Goal: Task Accomplishment & Management: Use online tool/utility

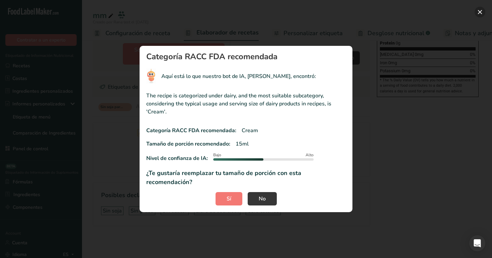
scroll to position [0, 2]
click at [479, 10] on button "RACC modal" at bounding box center [479, 12] width 11 height 11
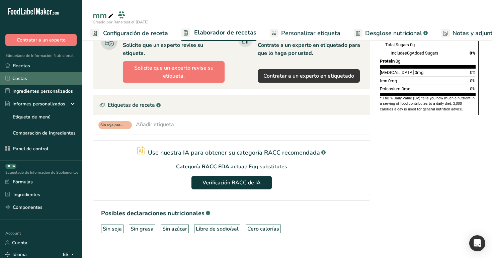
scroll to position [135, 0]
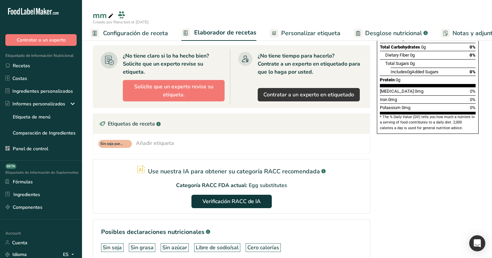
click at [39, 9] on icon at bounding box center [38, 11] width 4 height 7
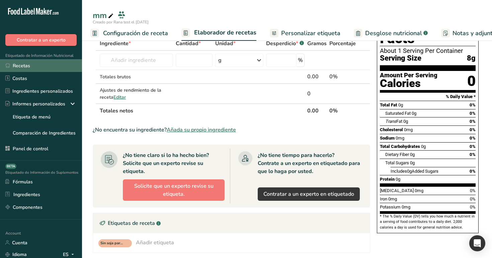
scroll to position [0, 0]
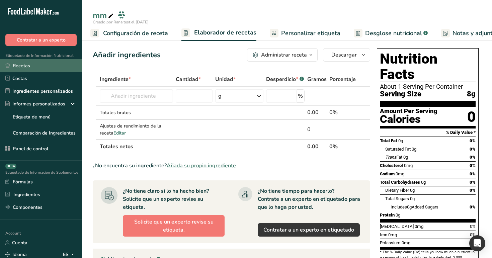
click at [65, 62] on link "Recetas" at bounding box center [41, 65] width 82 height 13
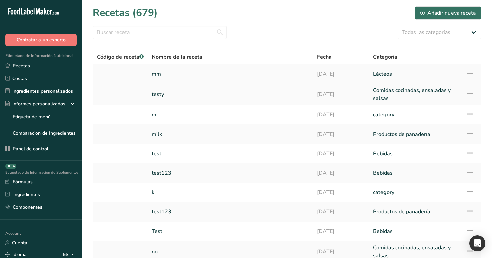
click at [211, 78] on link "mm" at bounding box center [230, 74] width 157 height 14
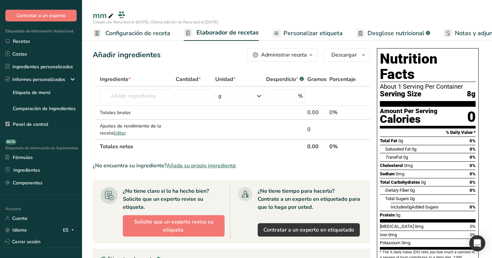
scroll to position [47, 0]
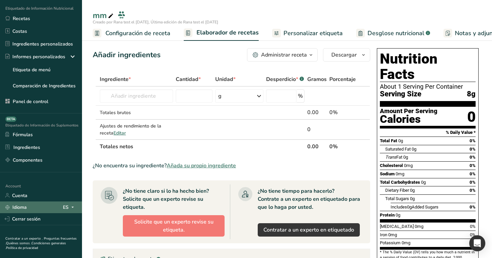
click at [69, 205] on span at bounding box center [73, 207] width 8 height 8
click at [51, 220] on div "English" at bounding box center [37, 219] width 47 height 12
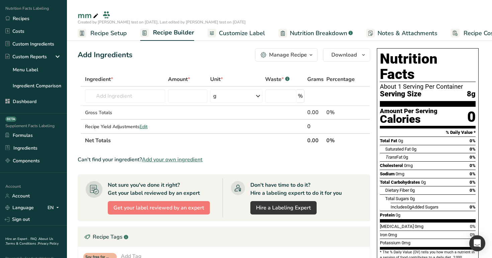
click at [122, 34] on span "Recipe Setup" at bounding box center [108, 33] width 36 height 9
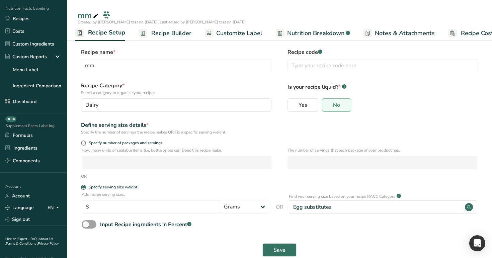
scroll to position [13, 0]
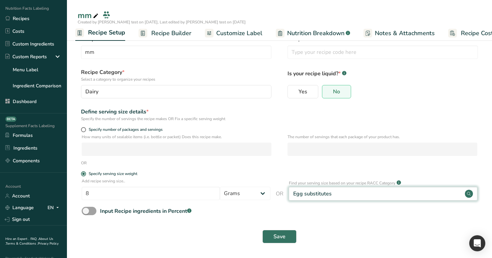
click at [370, 199] on div "Egg substitutes" at bounding box center [383, 193] width 189 height 13
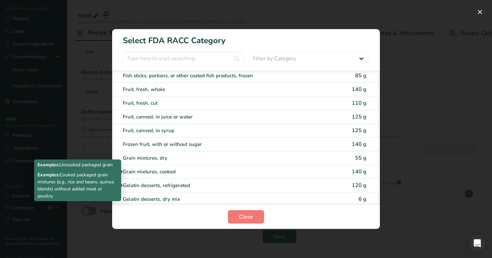
scroll to position [786, 0]
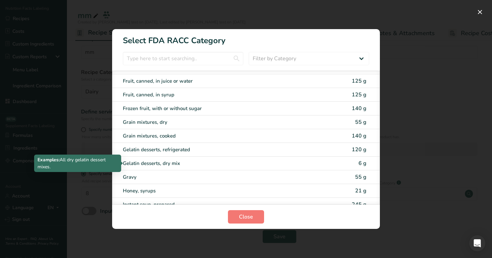
click at [194, 164] on div "Gelatin desserts, dry mix" at bounding box center [218, 164] width 190 height 8
type input "6"
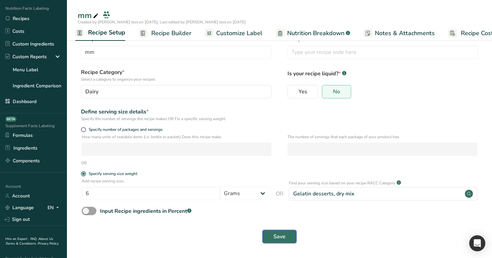
click at [280, 238] on span "Save" at bounding box center [279, 237] width 12 height 8
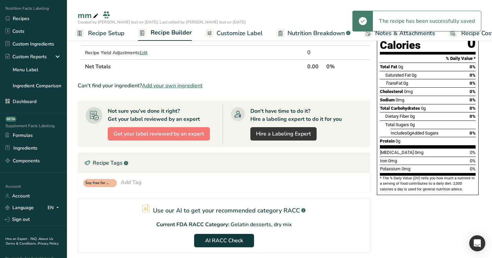
scroll to position [150, 0]
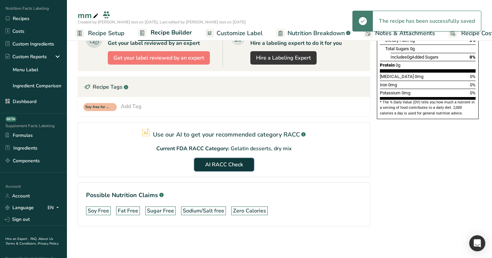
click at [223, 165] on span "AI RACC Check" at bounding box center [224, 165] width 38 height 8
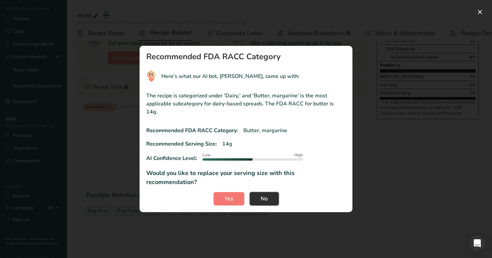
click at [261, 195] on span "No" at bounding box center [264, 199] width 7 height 8
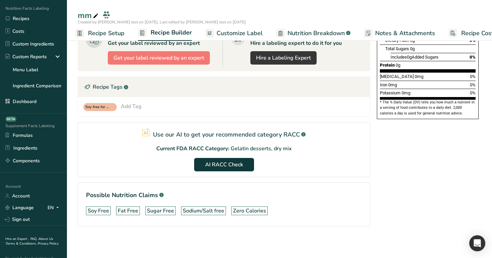
click at [112, 34] on span "Recipe Setup" at bounding box center [106, 33] width 36 height 9
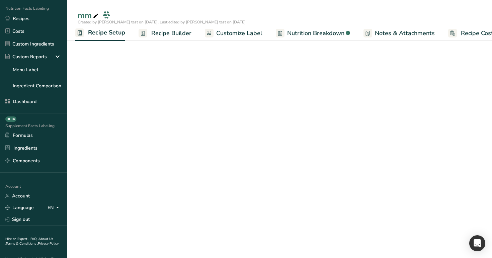
scroll to position [13, 0]
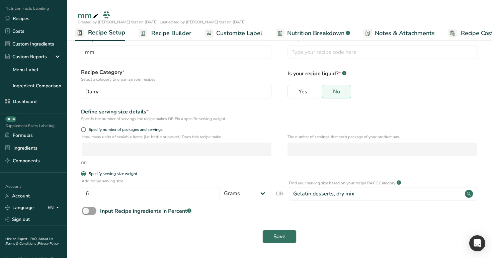
click at [145, 36] on rect at bounding box center [143, 33] width 9 height 9
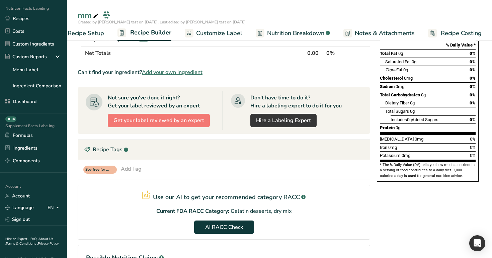
scroll to position [150, 0]
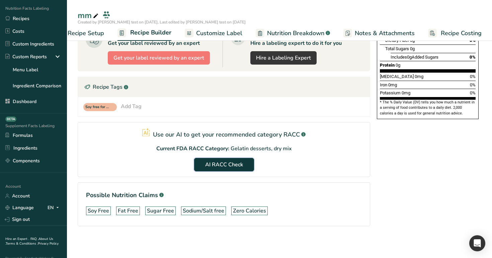
click at [235, 164] on span "AI RACC Check" at bounding box center [224, 165] width 38 height 8
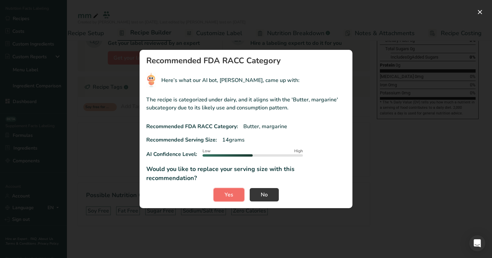
click at [224, 188] on button "Yes" at bounding box center [228, 194] width 31 height 13
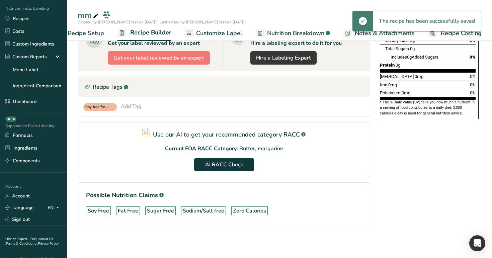
click at [94, 31] on span "Recipe Setup" at bounding box center [86, 33] width 36 height 9
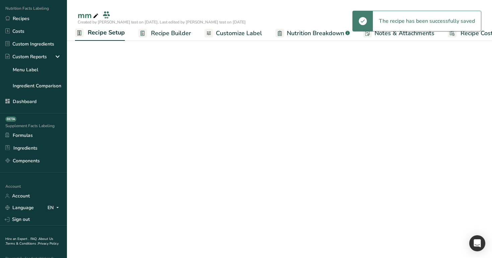
scroll to position [13, 0]
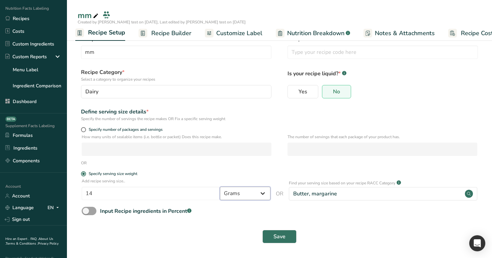
click at [242, 191] on select "Grams ppm ug kg mg mcg lb oz quarter cup half cup l ml fl oz tbsp tsp cup qt ga…" at bounding box center [245, 193] width 51 height 13
click at [21, 21] on link "Recipes" at bounding box center [33, 18] width 67 height 13
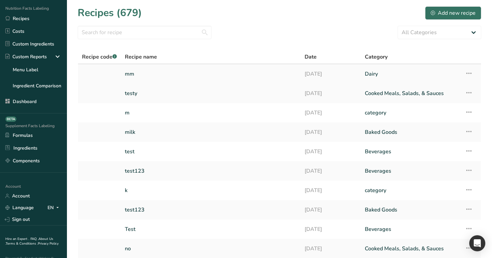
click at [466, 69] on icon at bounding box center [469, 73] width 8 height 12
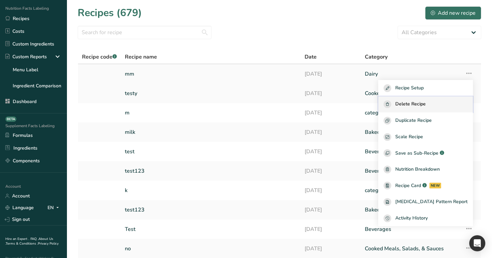
click at [424, 106] on span "Delete Recipe" at bounding box center [410, 104] width 30 height 8
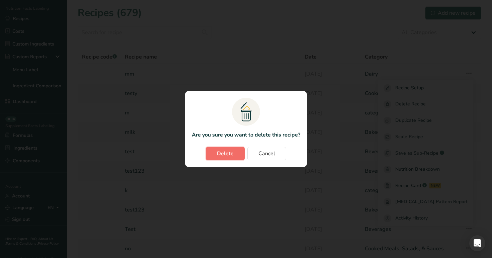
click at [241, 156] on button "Delete" at bounding box center [225, 153] width 39 height 13
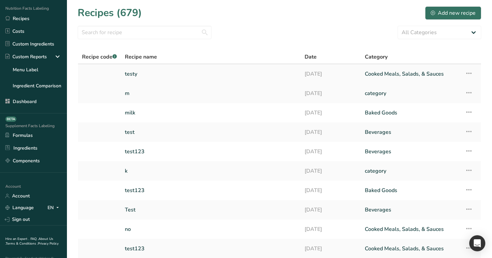
click at [467, 77] on icon at bounding box center [469, 73] width 8 height 12
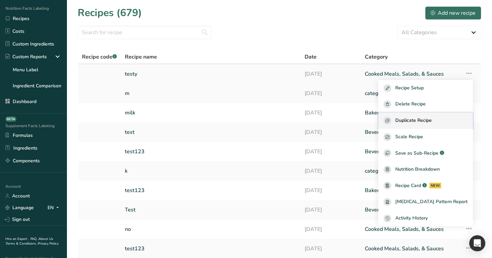
click at [432, 121] on span "Duplicate Recipe" at bounding box center [413, 121] width 36 height 8
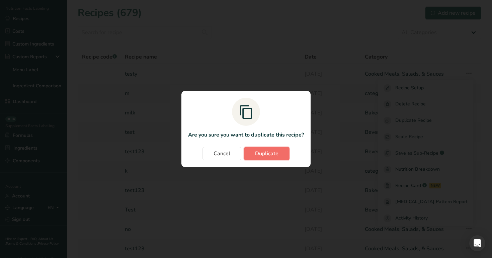
click at [275, 155] on span "Duplicate" at bounding box center [266, 154] width 23 height 8
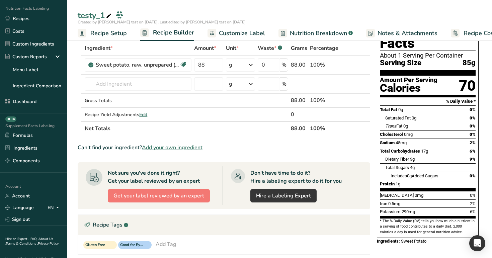
scroll to position [170, 0]
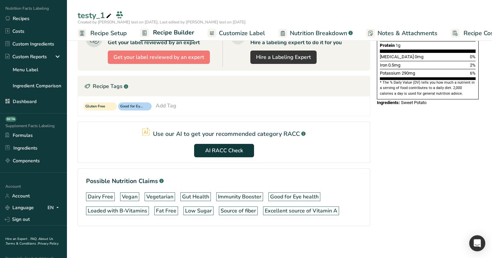
click at [105, 35] on span "Recipe Setup" at bounding box center [108, 33] width 36 height 9
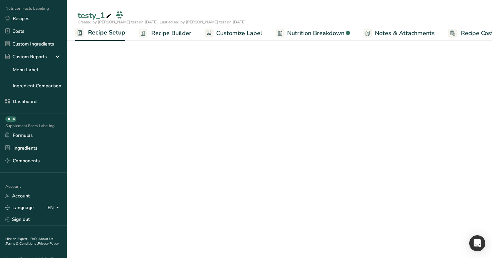
scroll to position [13, 0]
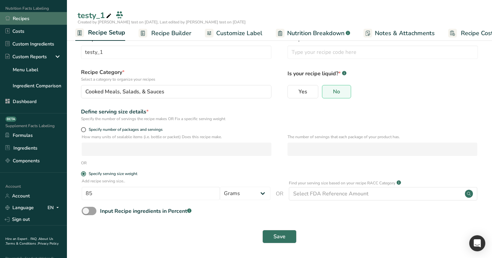
click at [38, 19] on link "Recipes" at bounding box center [33, 18] width 67 height 13
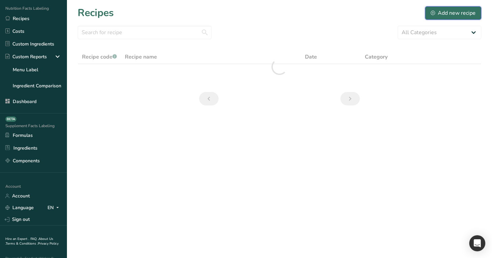
click at [454, 10] on div "Add new recipe" at bounding box center [453, 13] width 45 height 8
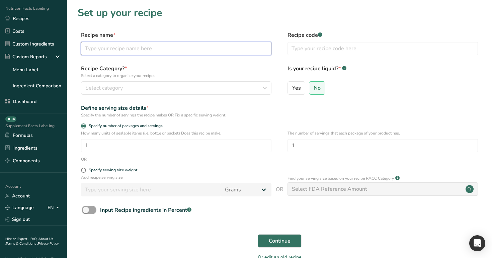
click at [211, 51] on input "text" at bounding box center [176, 48] width 190 height 13
type input "TEST MAIN 1"
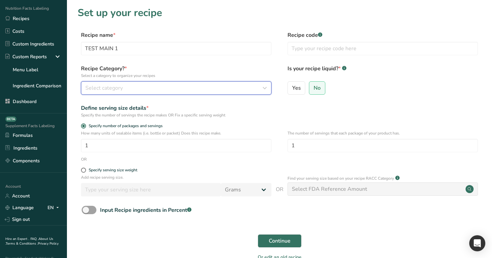
click at [222, 82] on button "Select category" at bounding box center [176, 87] width 190 height 13
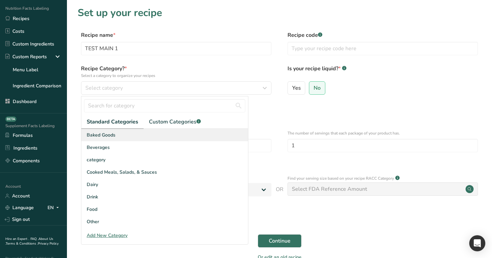
click at [203, 134] on div "Baked Goods" at bounding box center [164, 135] width 167 height 12
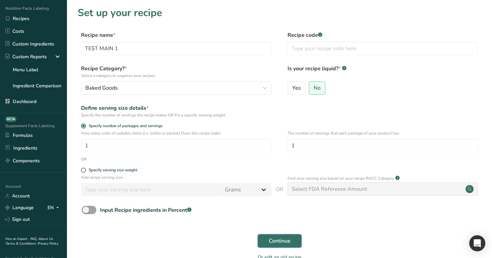
click at [275, 241] on span "Continue" at bounding box center [280, 241] width 22 height 8
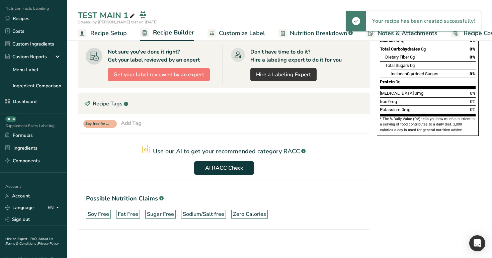
scroll to position [137, 0]
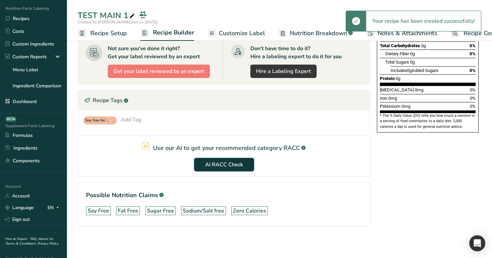
click at [220, 165] on span "AI RACC Check" at bounding box center [224, 165] width 38 height 8
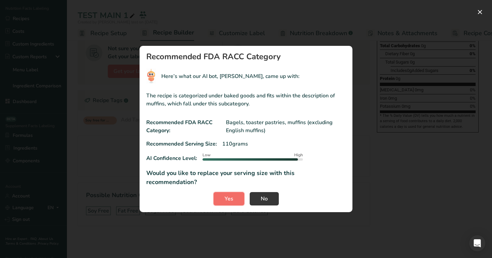
click at [232, 196] on span "Yes" at bounding box center [229, 199] width 9 height 8
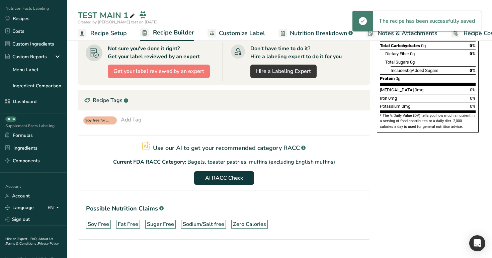
click at [109, 36] on span "Recipe Setup" at bounding box center [108, 33] width 36 height 9
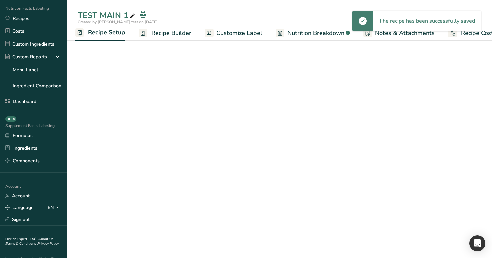
scroll to position [13, 0]
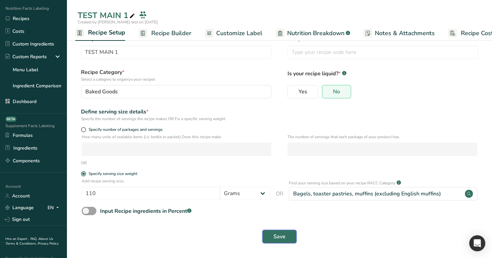
click at [279, 237] on span "Save" at bounding box center [279, 237] width 12 height 8
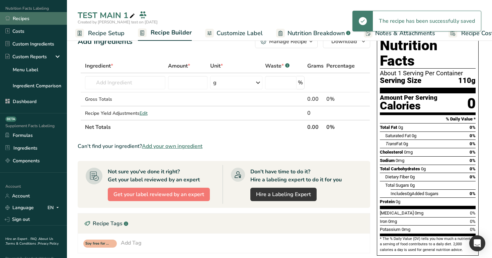
click at [47, 20] on link "Recipes" at bounding box center [33, 18] width 67 height 13
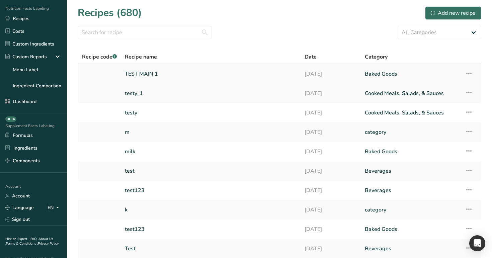
click at [468, 71] on icon at bounding box center [469, 73] width 8 height 12
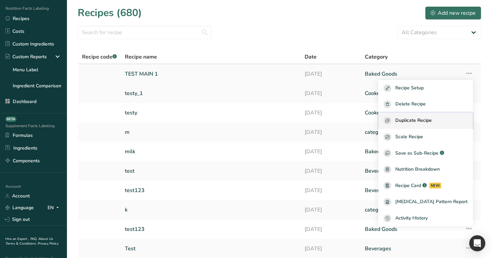
click at [432, 120] on span "Duplicate Recipe" at bounding box center [413, 121] width 36 height 8
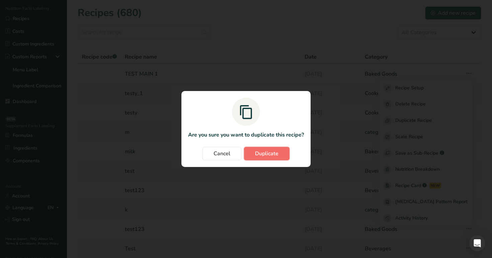
click at [281, 153] on button "Duplicate" at bounding box center [267, 153] width 46 height 13
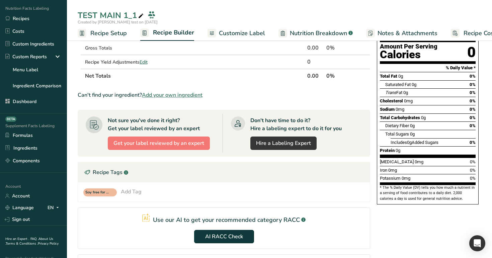
scroll to position [137, 0]
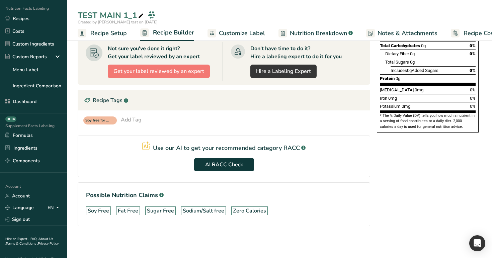
click at [108, 30] on span "Recipe Setup" at bounding box center [108, 33] width 36 height 9
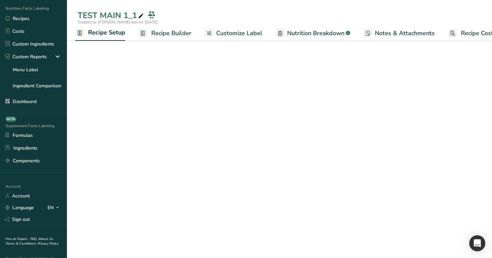
scroll to position [13, 0]
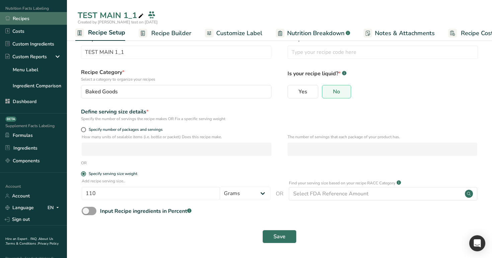
click at [38, 20] on link "Recipes" at bounding box center [33, 18] width 67 height 13
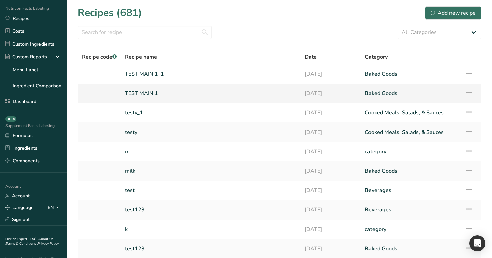
click at [469, 92] on icon at bounding box center [469, 93] width 8 height 12
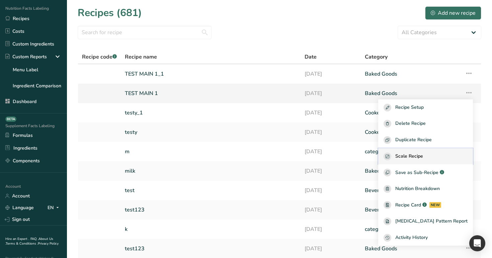
click at [447, 157] on div "Scale Recipe" at bounding box center [425, 157] width 84 height 8
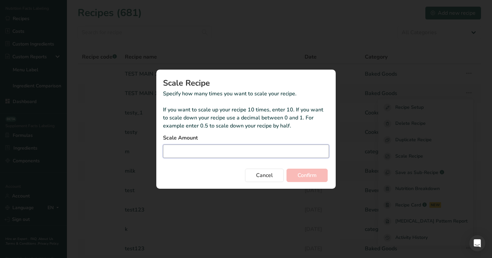
click at [280, 153] on input "Duplicate recipe modal" at bounding box center [246, 151] width 166 height 13
type input "12"
click at [308, 176] on span "Confirm" at bounding box center [306, 175] width 19 height 8
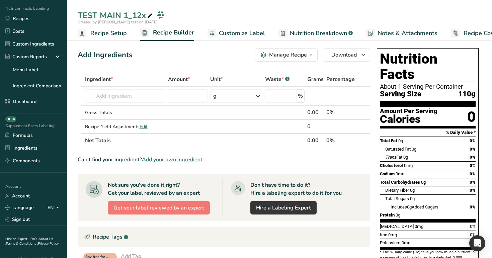
click at [115, 32] on span "Recipe Setup" at bounding box center [108, 33] width 36 height 9
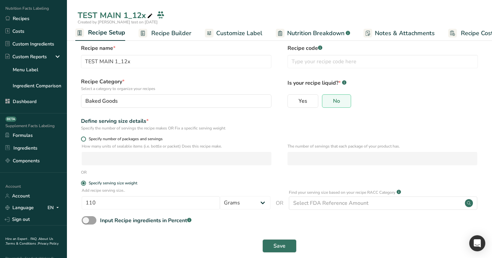
scroll to position [13, 0]
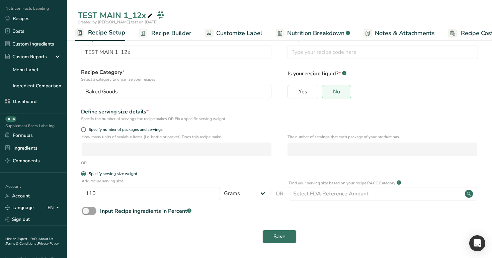
drag, startPoint x: 289, startPoint y: 183, endPoint x: 397, endPoint y: 181, distance: 107.4
click at [395, 181] on p "Find your serving size based on your recipe RACC Category" at bounding box center [342, 183] width 106 height 6
copy p "Find your serving size based on your recipe RACC Category"
click at [301, 166] on form "Recipe name * TEST MAIN 1_12x Recipe code .a-a{fill:#347362;}.b-a{fill:#fff;} R…" at bounding box center [280, 141] width 404 height 212
